Goal: Transaction & Acquisition: Purchase product/service

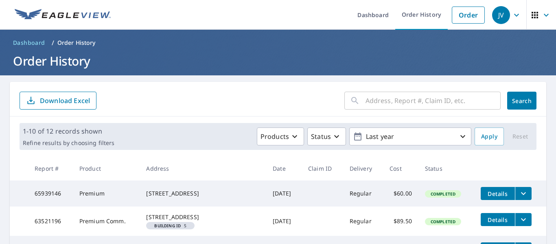
click at [511, 18] on icon "button" at bounding box center [516, 15] width 10 height 10
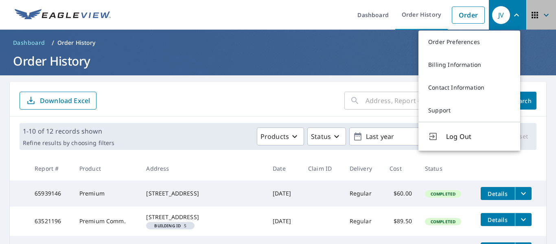
click at [541, 16] on icon "button" at bounding box center [546, 15] width 10 height 10
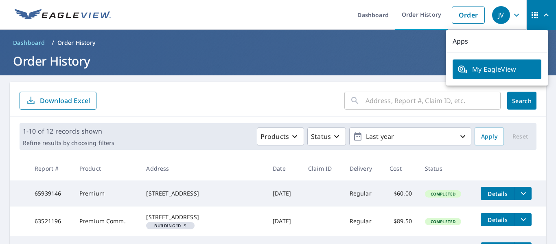
click at [502, 74] on link "My EagleView" at bounding box center [496, 69] width 89 height 20
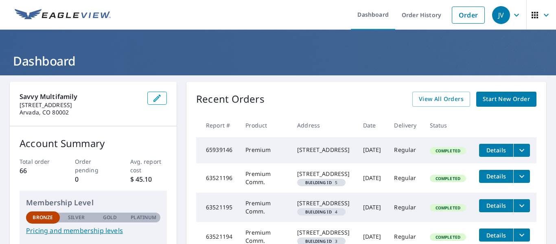
click at [513, 17] on icon "button" at bounding box center [516, 15] width 10 height 10
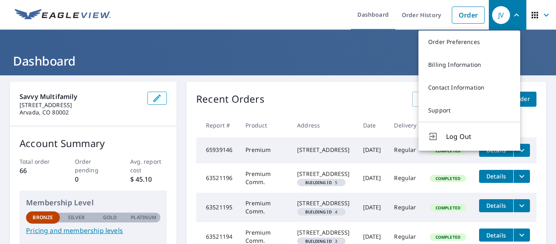
click at [384, 80] on div "Savvy Multifamily [STREET_ADDRESS] Account Summary Total order 66 Order pending…" at bounding box center [278, 243] width 556 height 336
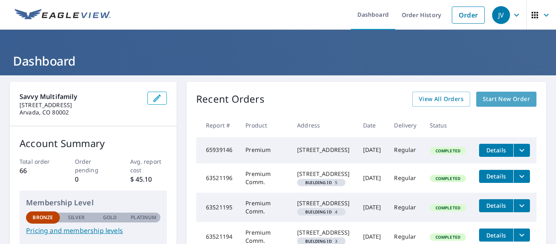
click at [492, 102] on span "Start New Order" at bounding box center [505, 99] width 47 height 10
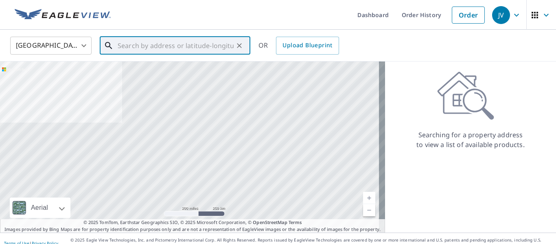
click at [172, 44] on input "text" at bounding box center [176, 45] width 116 height 23
type input "1"
paste input "1100 E Plum Creek Pkwy, Castle Rock, CO 80104"
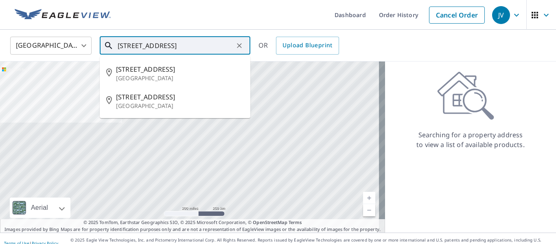
scroll to position [0, 32]
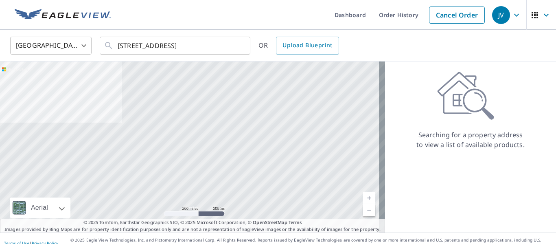
type input "1100 E Plum Creek Pkwy Castle Rock, CO 80104"
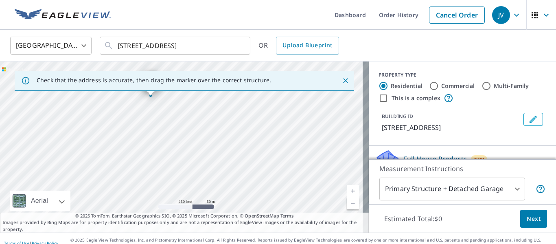
drag, startPoint x: 213, startPoint y: 164, endPoint x: 182, endPoint y: 115, distance: 58.5
click at [182, 115] on div "1100 E Plum Creek Pkwy Castle Rock, CO 80104" at bounding box center [184, 146] width 368 height 171
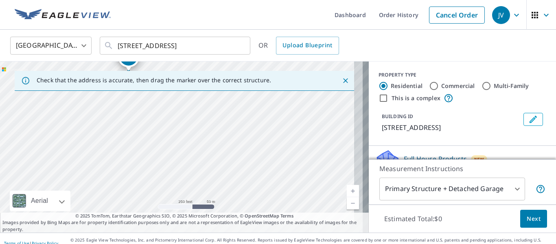
drag, startPoint x: 189, startPoint y: 164, endPoint x: 167, endPoint y: 139, distance: 33.1
click at [167, 139] on div "1100 E Plum Creek Pkwy Castle Rock, CO 80104" at bounding box center [184, 146] width 368 height 171
drag, startPoint x: 199, startPoint y: 163, endPoint x: 160, endPoint y: 137, distance: 46.8
click at [160, 137] on div "1100 E Plum Creek Pkwy Castle Rock, CO 80104" at bounding box center [184, 146] width 368 height 171
drag, startPoint x: 140, startPoint y: 131, endPoint x: 181, endPoint y: 175, distance: 60.1
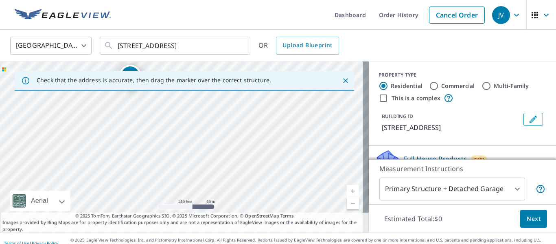
click at [181, 175] on div "1100 E Plum Creek Pkwy Castle Rock, CO 80104" at bounding box center [184, 146] width 368 height 171
click at [171, 155] on div "1100 E Plum Creek Pkwy Castle Rock, CO 80104" at bounding box center [184, 146] width 368 height 171
drag, startPoint x: 216, startPoint y: 185, endPoint x: 115, endPoint y: 74, distance: 149.8
click at [115, 74] on div "Check that the address is accurate, then drag the marker over the correct struc…" at bounding box center [184, 146] width 368 height 171
click at [208, 190] on div "1100 E Plum Creek Pkwy Castle Rock, CO 80104" at bounding box center [184, 146] width 368 height 171
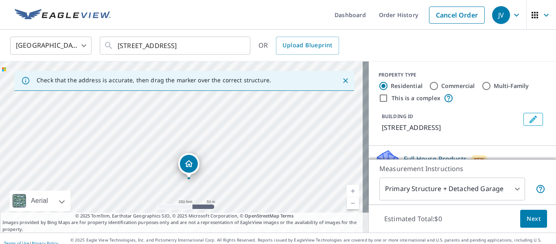
drag, startPoint x: 175, startPoint y: 140, endPoint x: 190, endPoint y: 168, distance: 31.5
drag, startPoint x: 263, startPoint y: 181, endPoint x: 227, endPoint y: 137, distance: 56.4
click at [227, 137] on div "3308 Plum Creek Pkwy Castle Rock, CO 80104" at bounding box center [184, 146] width 368 height 171
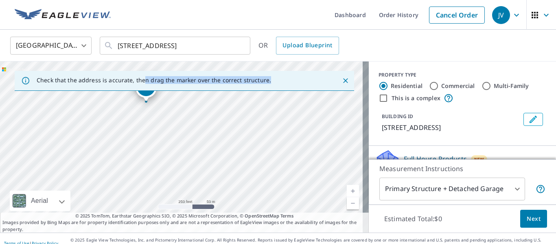
drag, startPoint x: 143, startPoint y: 90, endPoint x: 178, endPoint y: 131, distance: 54.2
click at [178, 131] on div "Check that the address is accurate, then drag the marker over the correct struc…" at bounding box center [184, 146] width 368 height 171
click at [220, 179] on div "3308 Plum Creek Pkwy Castle Rock, CO 80104" at bounding box center [184, 146] width 368 height 171
click at [82, 20] on img at bounding box center [63, 15] width 96 height 12
